Goal: Find specific page/section: Find specific page/section

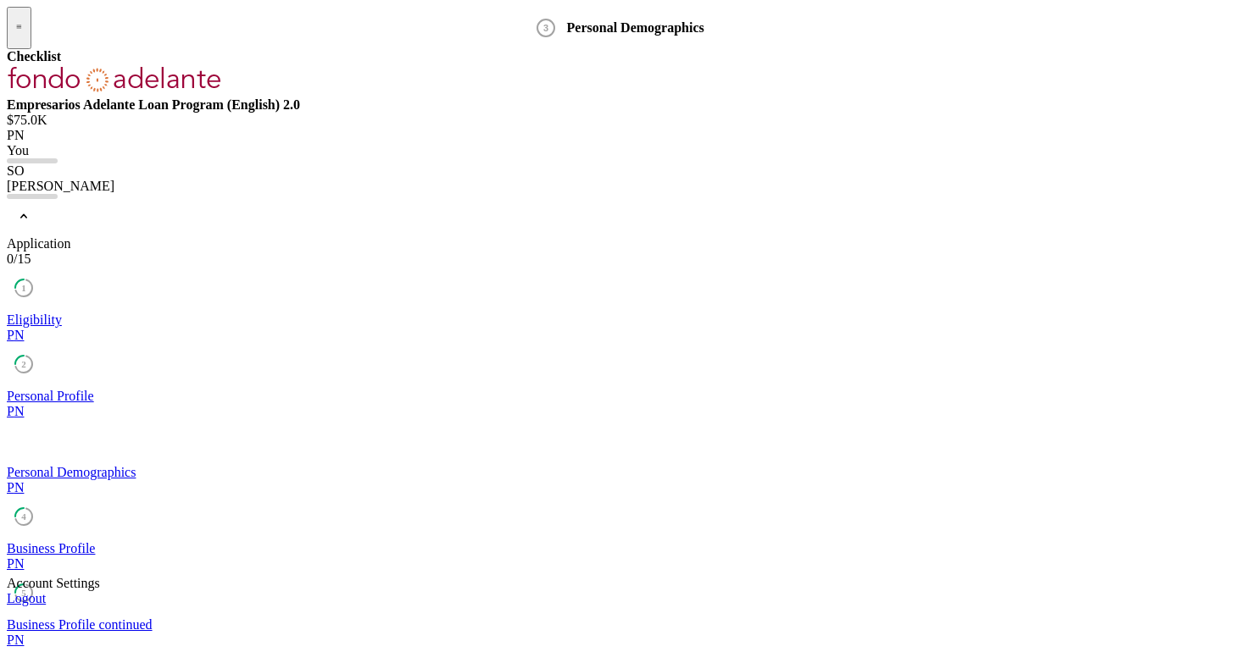
scroll to position [281, 0]
click at [278, 194] on div "[PERSON_NAME]" at bounding box center [623, 186] width 1232 height 15
